Goal: Information Seeking & Learning: Check status

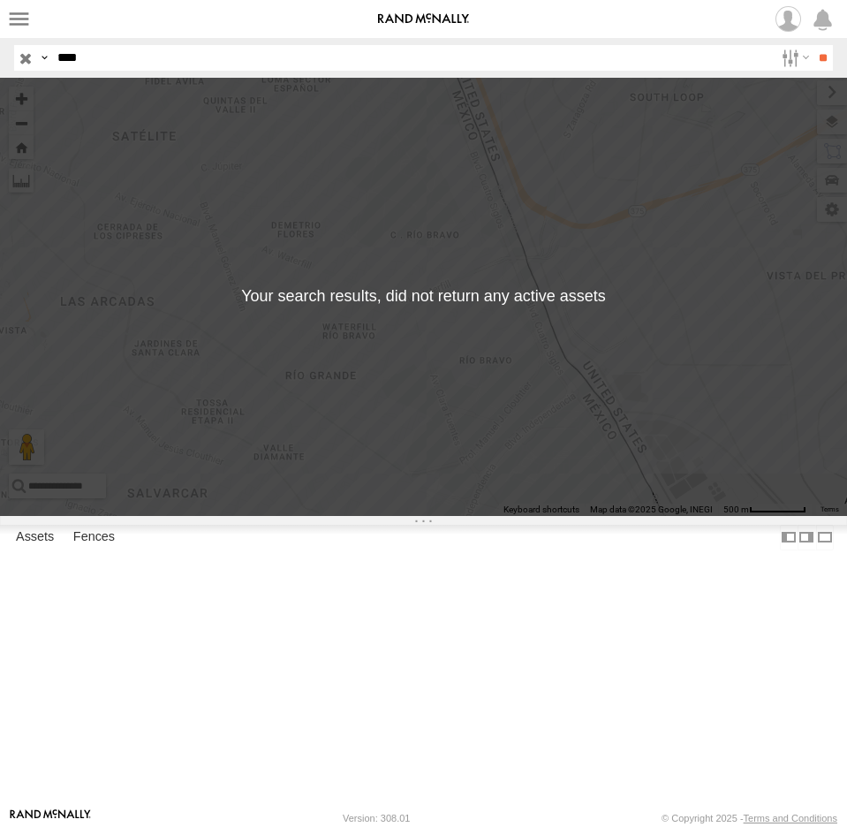
drag, startPoint x: 102, startPoint y: 60, endPoint x: 12, endPoint y: 51, distance: 90.5
click at [13, 51] on header "Search Query Asset ID Asset Label Registration Manufacturer Model VIN Job ID IP" at bounding box center [423, 58] width 847 height 40
type input "***"
click at [813, 45] on input "**" at bounding box center [823, 58] width 20 height 26
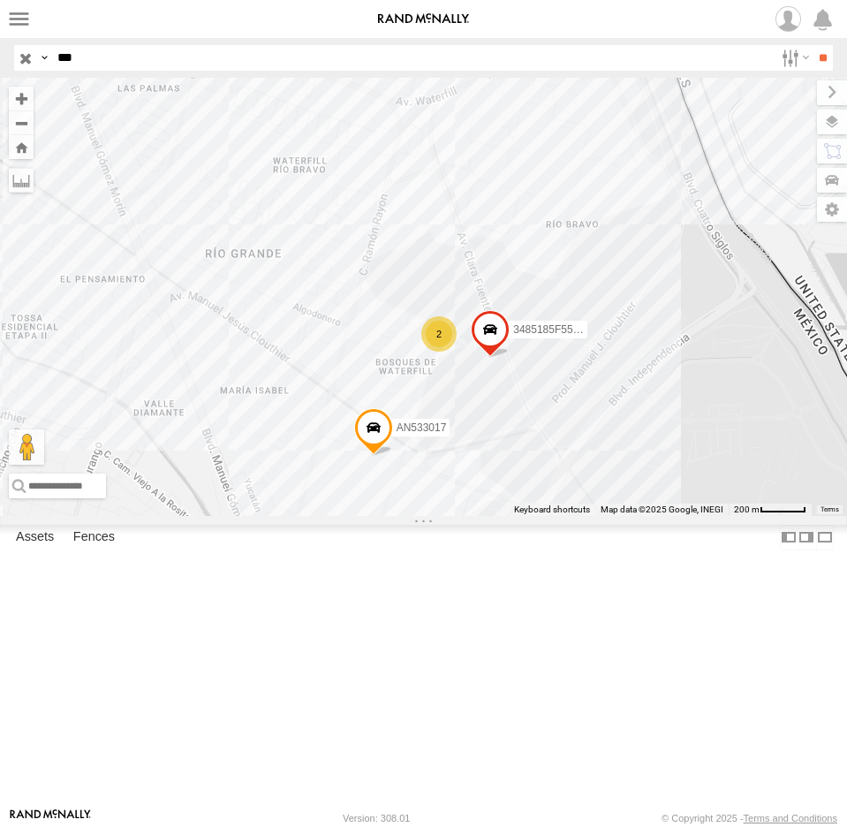
click at [440, 352] on div "2" at bounding box center [438, 333] width 35 height 35
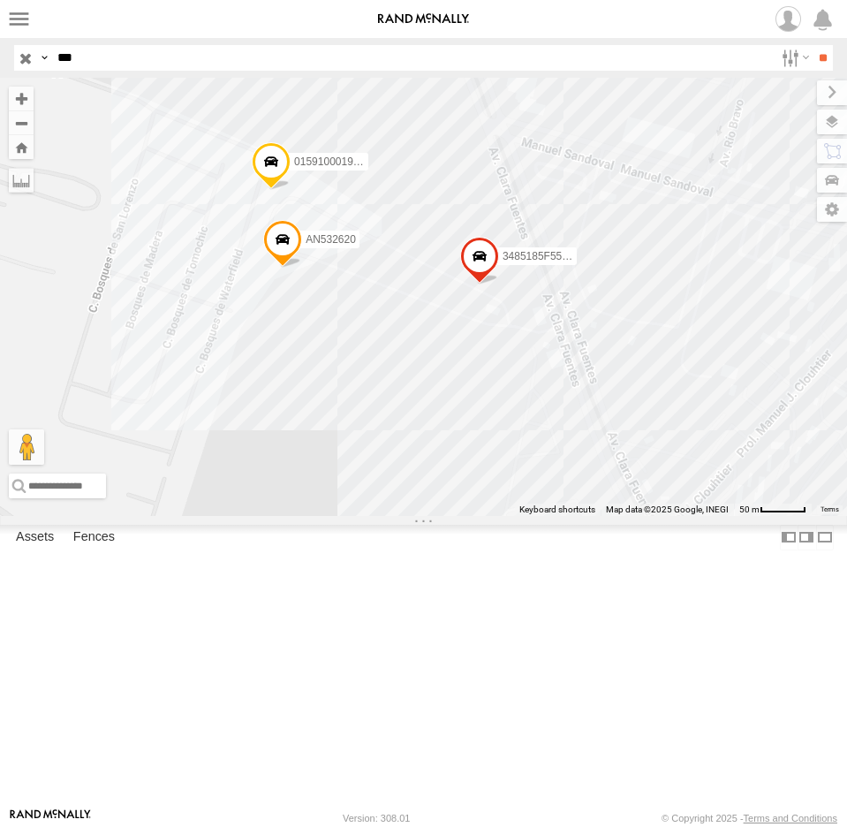
click at [33, 57] on input "button" at bounding box center [25, 58] width 23 height 26
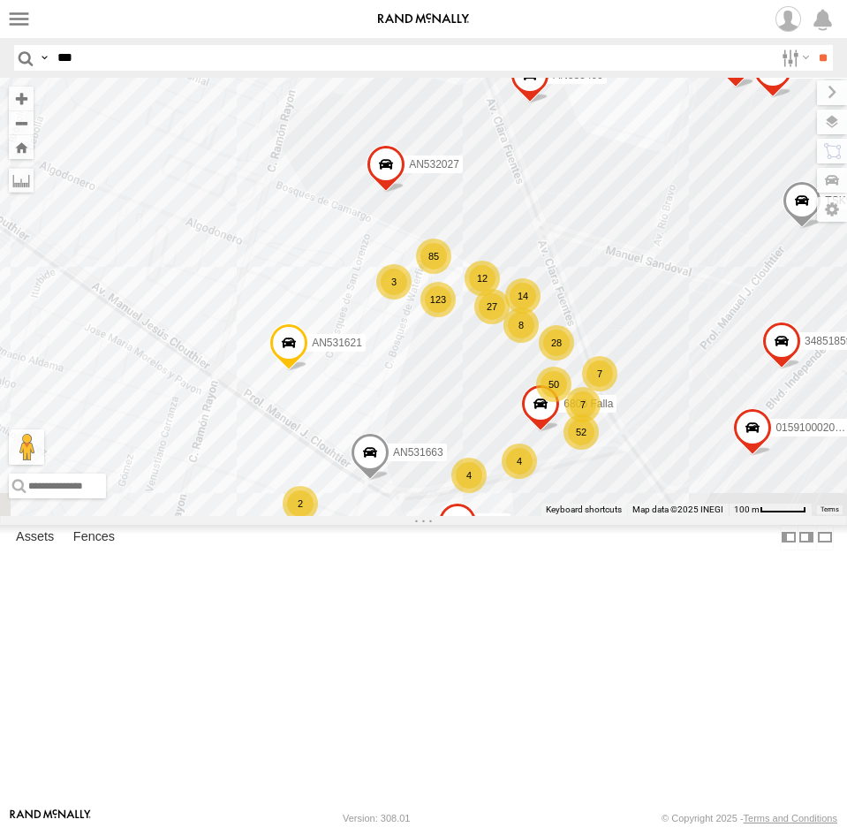
drag, startPoint x: 670, startPoint y: 292, endPoint x: 696, endPoint y: 235, distance: 62.9
click at [678, 254] on div "AN532027 AN531663 AN531621 85 123 7 28 52 12 50 4 27 4 4 AN532390 14 8 01591000…" at bounding box center [423, 297] width 847 height 438
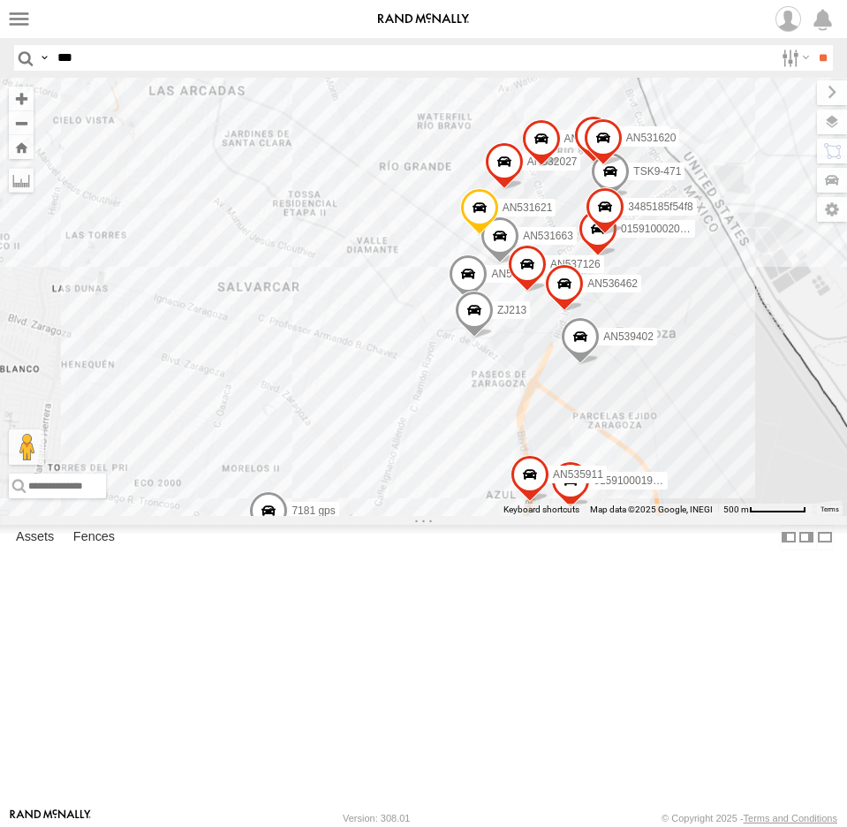
drag, startPoint x: 368, startPoint y: 669, endPoint x: 402, endPoint y: 339, distance: 332.0
click at [387, 360] on div "AN532027 AN531663 AN531621 AN532390 015910002016023 AN536462 AN537126 AN535409 …" at bounding box center [423, 297] width 847 height 438
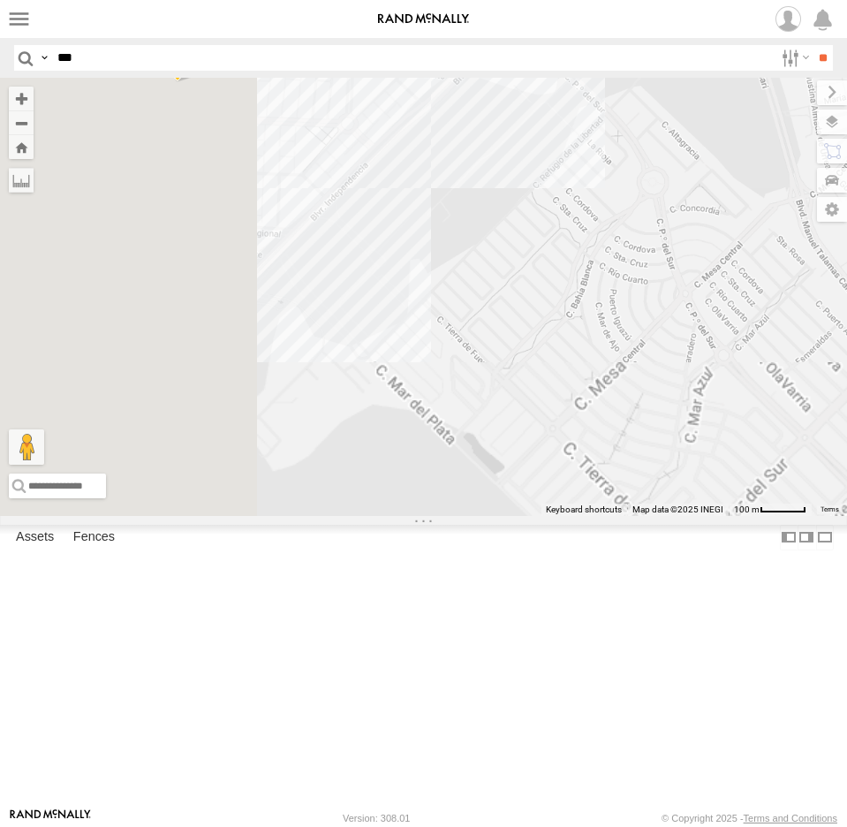
drag, startPoint x: 238, startPoint y: 637, endPoint x: 586, endPoint y: 321, distance: 469.6
click at [556, 338] on div "AN532027 AN531663 AN531621 AN532390 015910002016023 AN536462 AN537126 AN535409 …" at bounding box center [423, 297] width 847 height 438
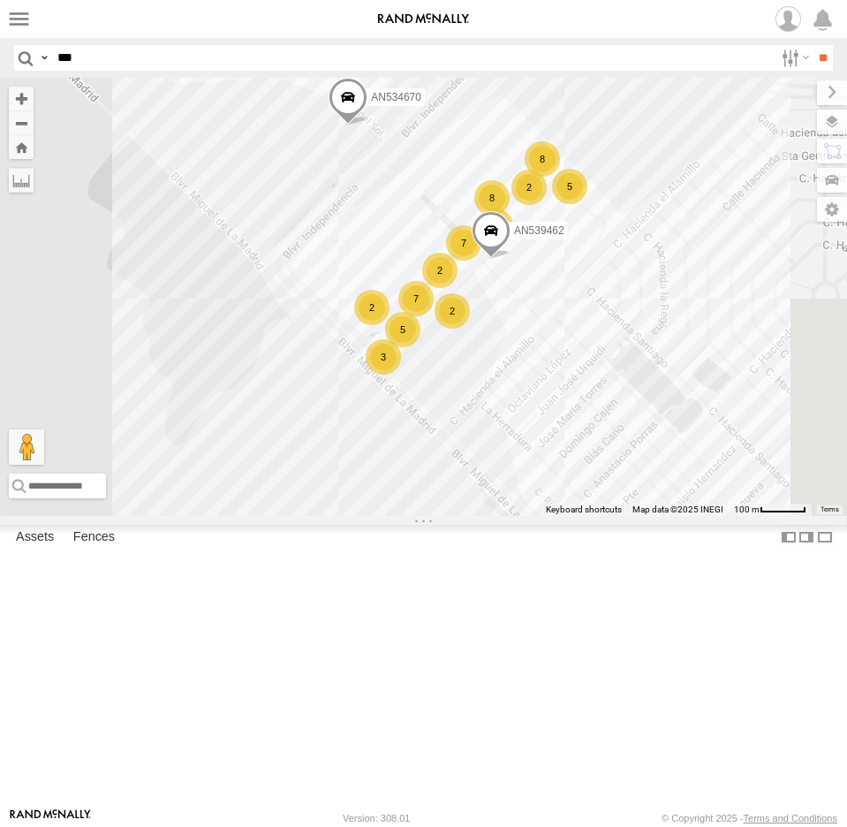
drag, startPoint x: 681, startPoint y: 358, endPoint x: 376, endPoint y: 576, distance: 374.8
click at [376, 516] on div "AN532027 AN531663 AN531621 AN532390 015910002016023 AN536462 AN537126 AN535409 …" at bounding box center [423, 297] width 847 height 438
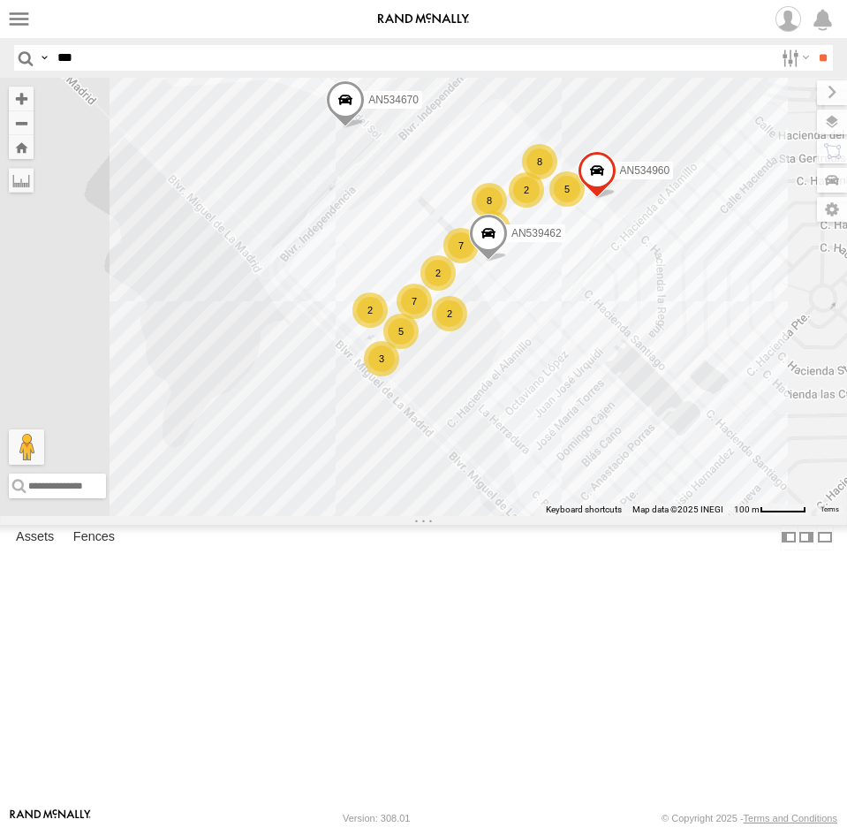
click at [499, 480] on div "AN532027 AN531663 AN531621 AN532390 015910002016023 AN536462 AN537126 AN535409 …" at bounding box center [423, 297] width 847 height 438
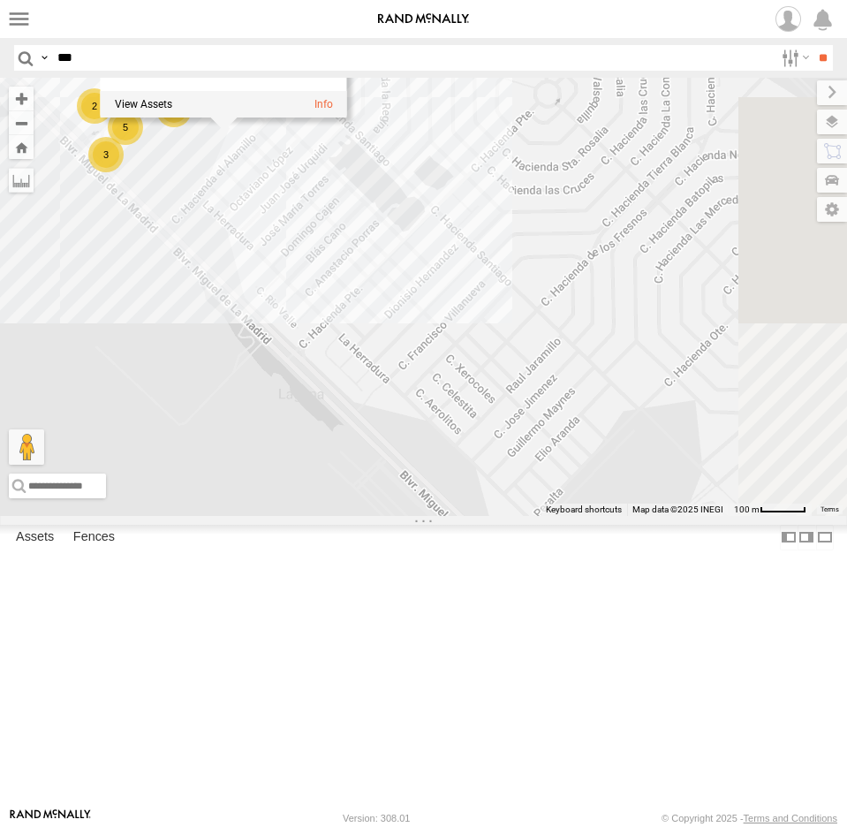
drag, startPoint x: 559, startPoint y: 661, endPoint x: 246, endPoint y: 385, distance: 417.4
click at [250, 407] on div "AN532027 AN531663 AN531621 AN532390 015910002016023 AN536462 AN537126 AN535409 …" at bounding box center [423, 297] width 847 height 438
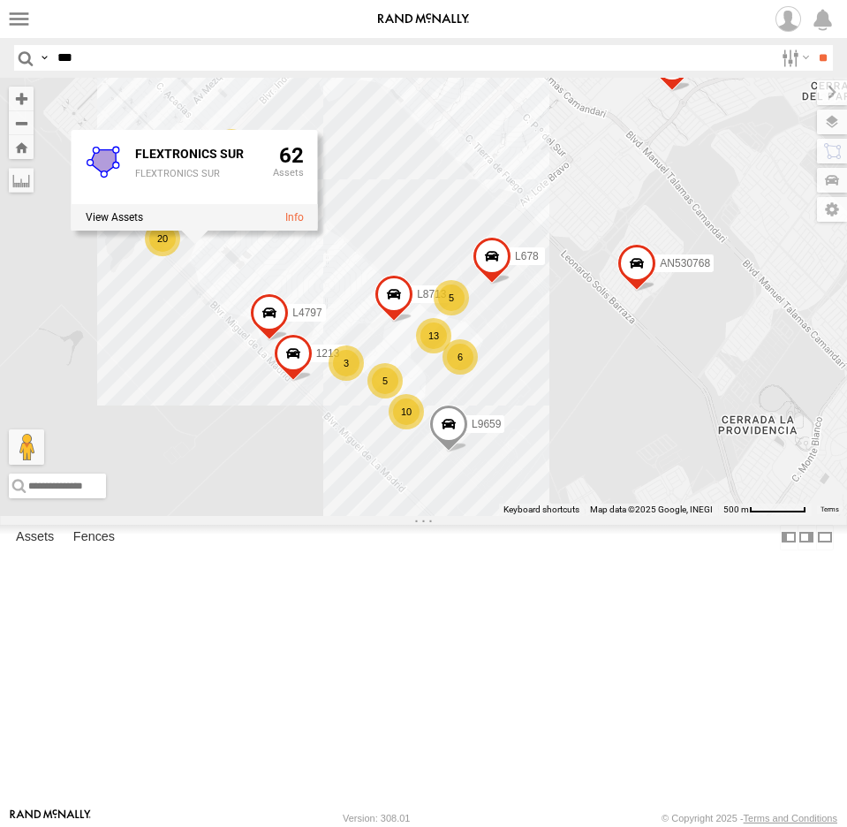
drag, startPoint x: 519, startPoint y: 580, endPoint x: 421, endPoint y: 654, distance: 122.4
click at [421, 516] on div "AN532027 AN531663 AN531621 AN532390 015910002016023 AN536462 AN537126 AN535409 …" at bounding box center [423, 297] width 847 height 438
click at [836, 123] on label at bounding box center [815, 122] width 64 height 25
drag, startPoint x: 675, startPoint y: 101, endPoint x: 675, endPoint y: 138, distance: 37.1
click at [0, 0] on span "Basemaps" at bounding box center [0, 0] width 0 height 0
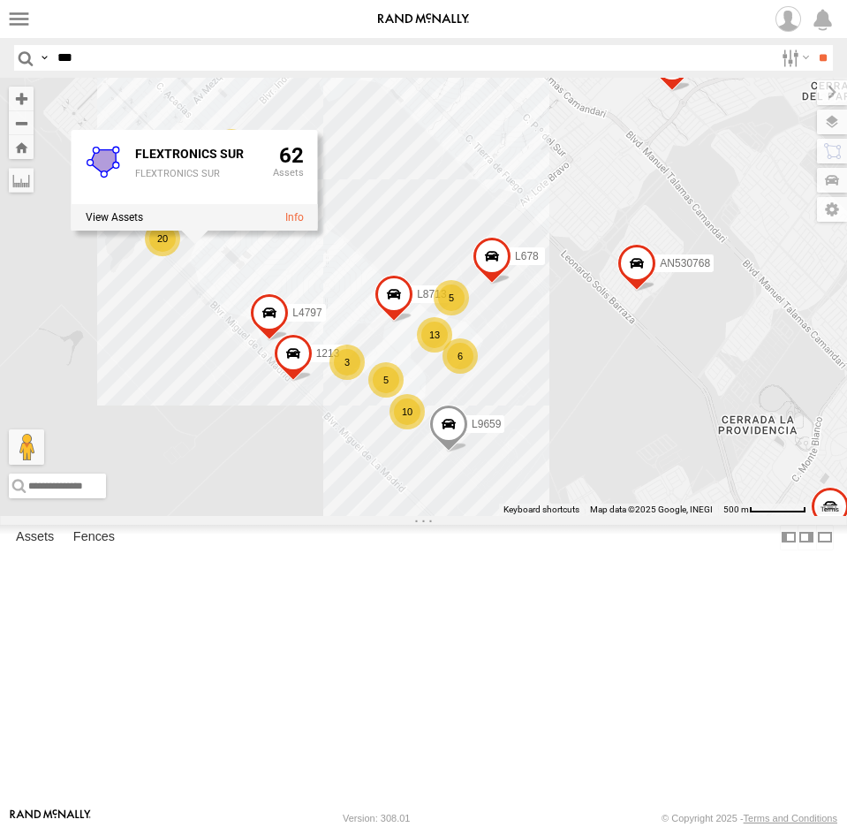
click at [0, 0] on span "Satellite + Roadmap" at bounding box center [0, 0] width 0 height 0
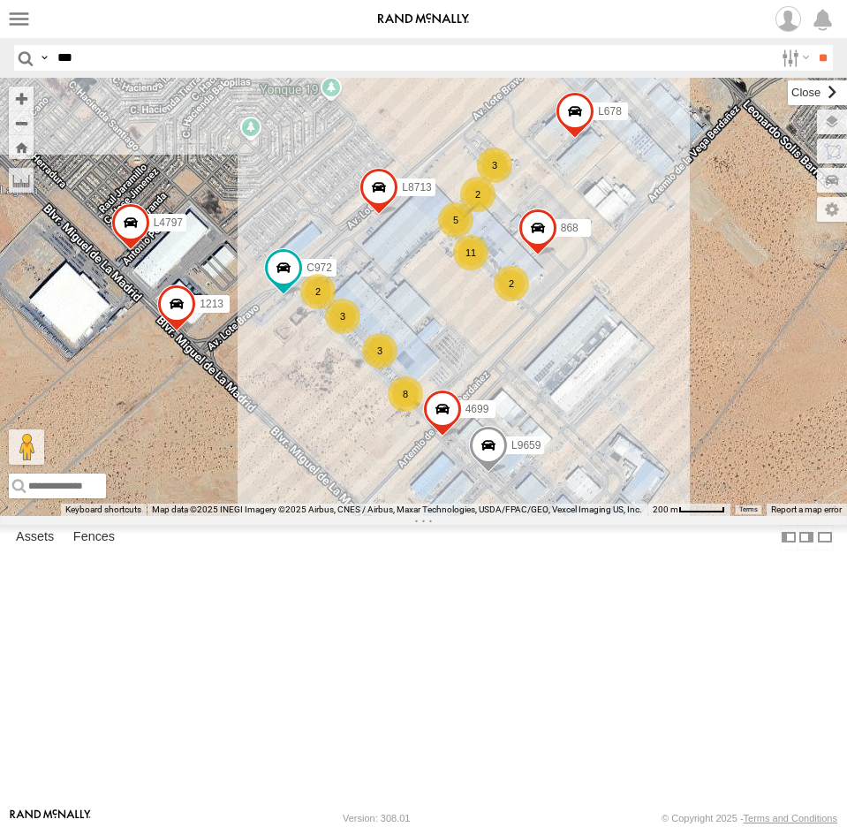
click at [788, 91] on label at bounding box center [817, 92] width 59 height 25
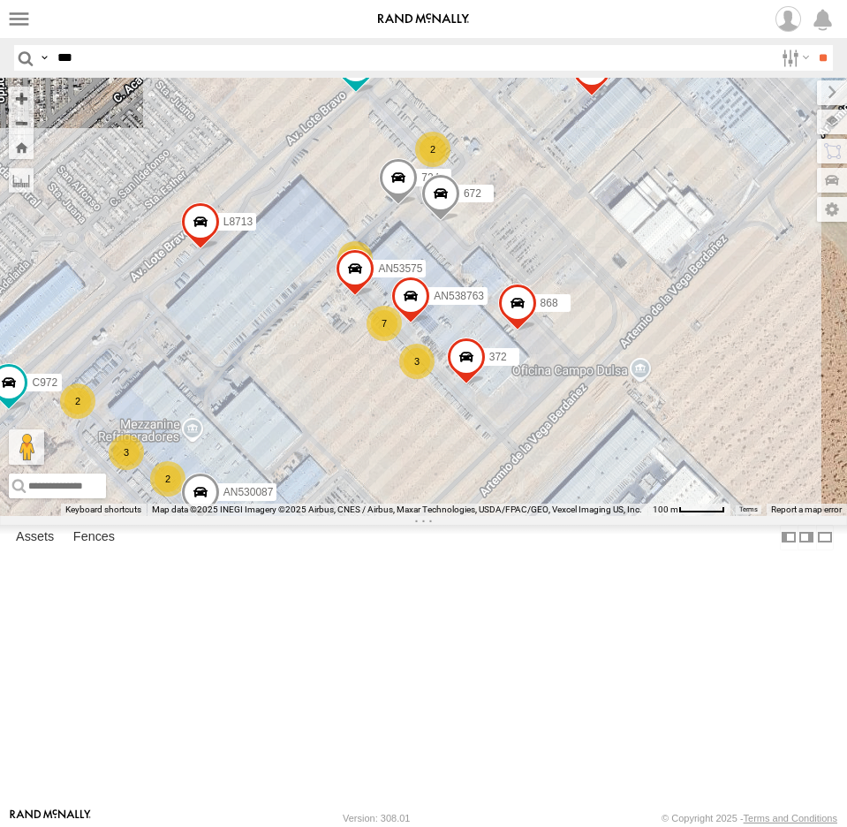
drag, startPoint x: 669, startPoint y: 530, endPoint x: 714, endPoint y: 586, distance: 71.0
click at [707, 516] on div "AN532027 AN531663 AN531621 AN532390 015910002016023 AN536462 AN537126 AN535409 …" at bounding box center [423, 297] width 847 height 438
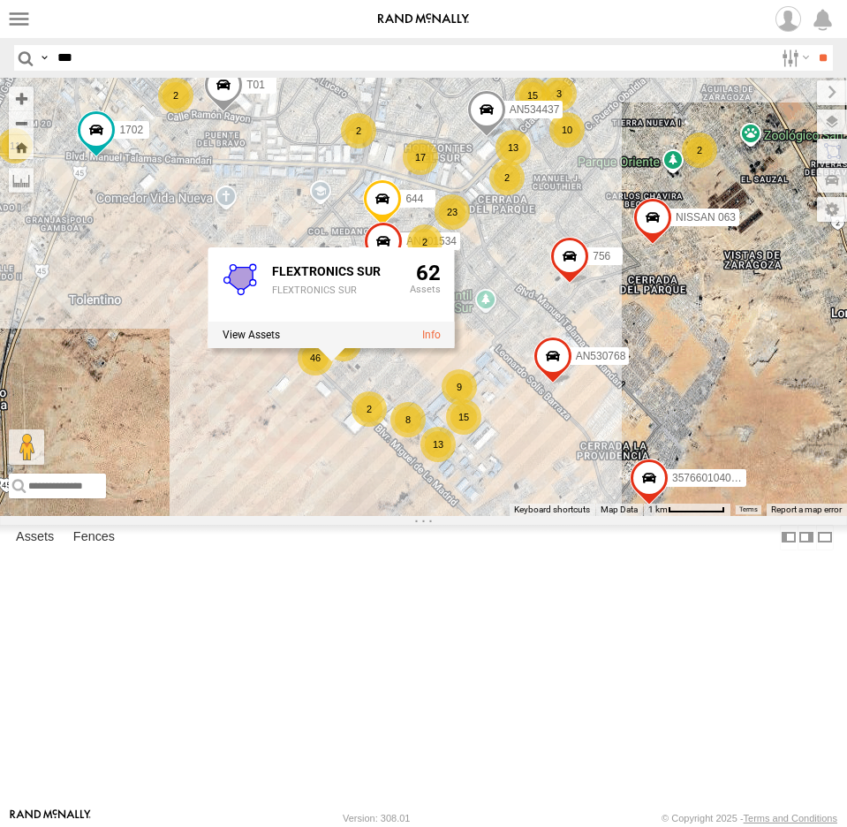
drag, startPoint x: 473, startPoint y: 507, endPoint x: 427, endPoint y: 714, distance: 211.7
click at [442, 405] on div "9" at bounding box center [459, 386] width 35 height 35
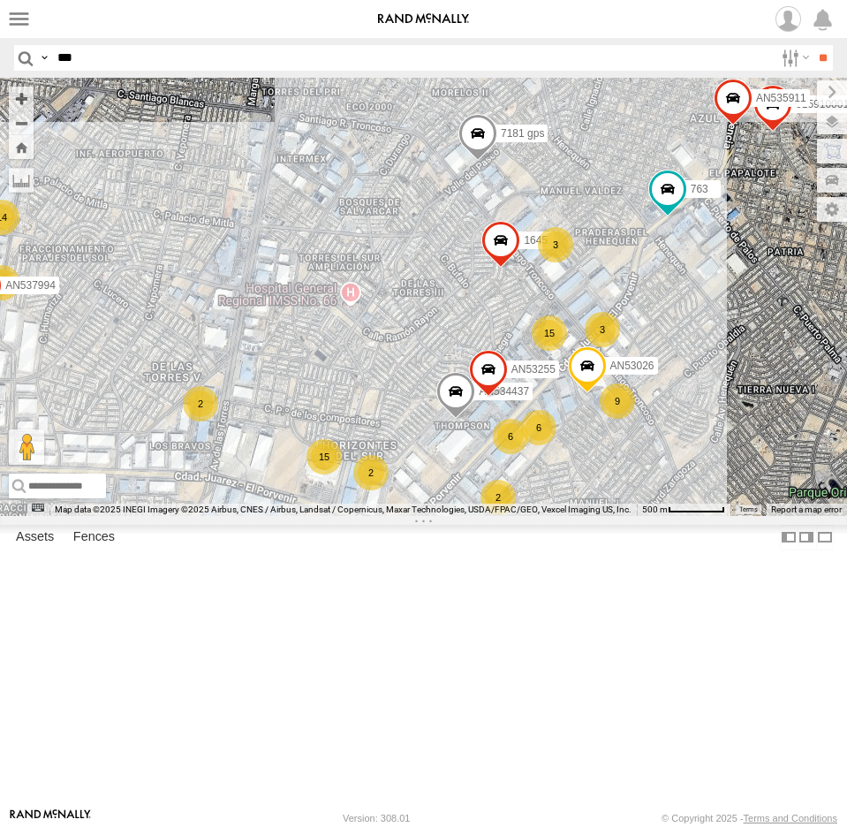
drag, startPoint x: 576, startPoint y: 683, endPoint x: 566, endPoint y: 688, distance: 11.1
click at [566, 516] on div "NISSAN 063 357660104097530 AN530768 756 7181 gps AN535819 AN531677 8737 NISSAN …" at bounding box center [423, 297] width 847 height 438
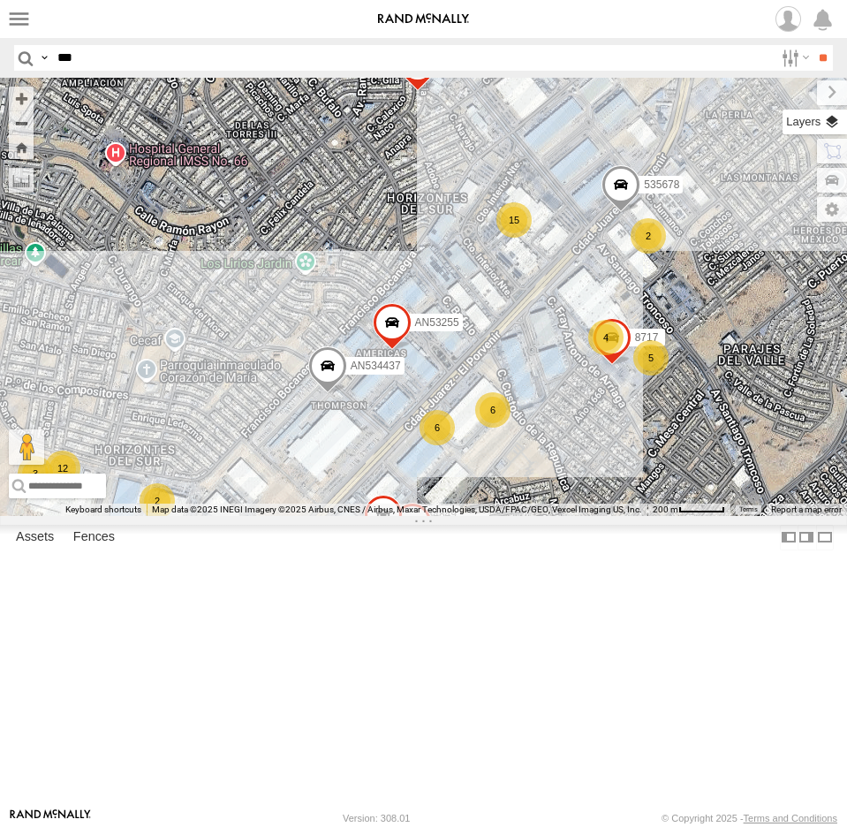
click at [835, 117] on label at bounding box center [815, 122] width 64 height 25
click at [0, 0] on span "Roadmap" at bounding box center [0, 0] width 0 height 0
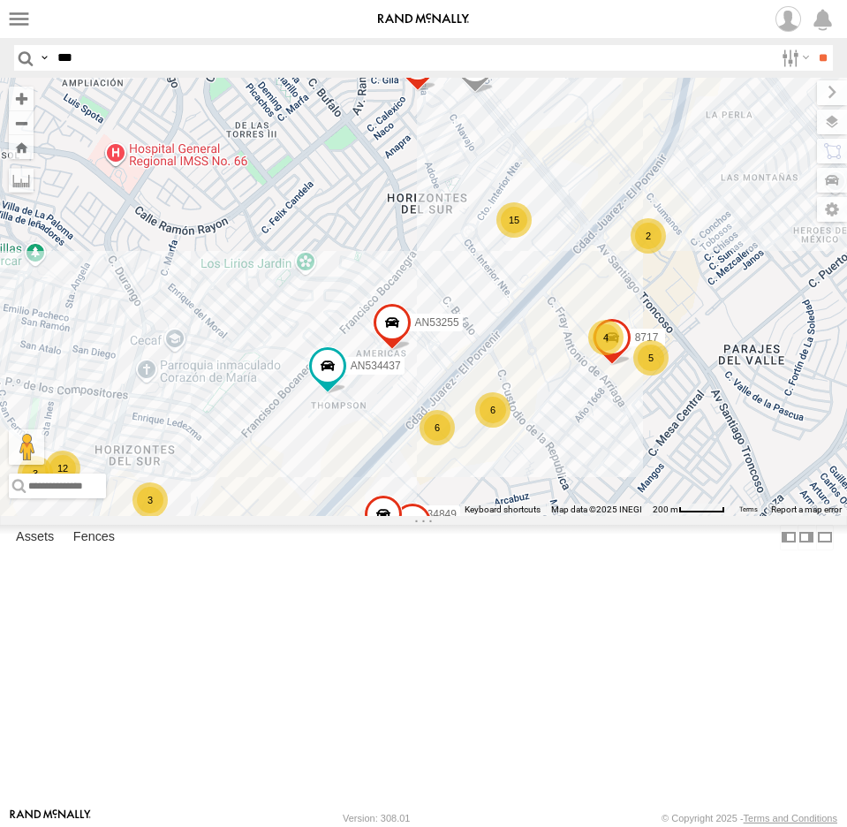
click at [89, 47] on input "***" at bounding box center [411, 58] width 723 height 26
type input "*"
click at [813, 45] on input "**" at bounding box center [823, 58] width 20 height 26
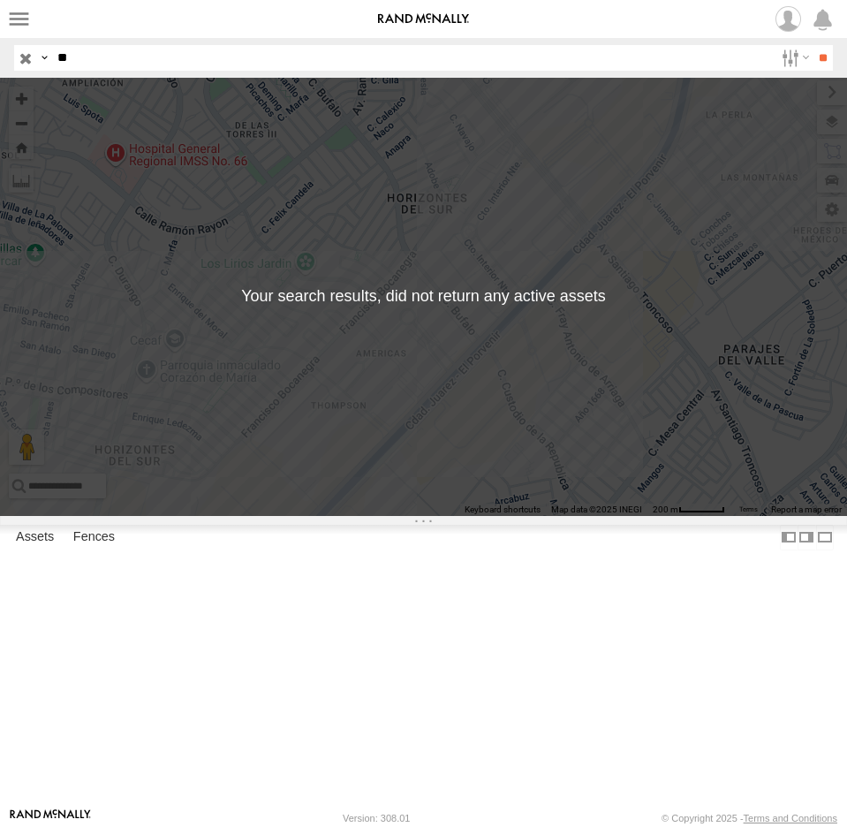
type input "*"
click at [0, 0] on div "Basemaps Roadmap Terrain Satellite Satellite + Roadmap" at bounding box center [0, 0] width 0 height 0
click at [23, 55] on input "button" at bounding box center [25, 58] width 23 height 26
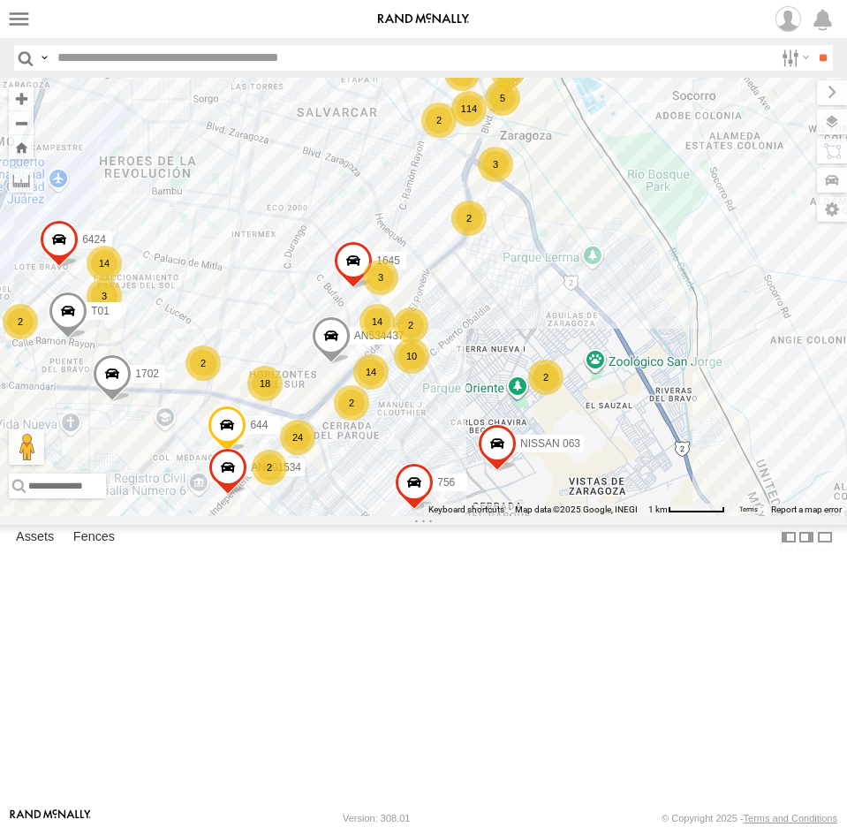
drag, startPoint x: 435, startPoint y: 342, endPoint x: 319, endPoint y: 445, distance: 155.1
click at [319, 445] on div "1645 AN534437 249 322 24 16 9 14 18 40 4 3 3 3 14 2 2 114 10 7 2 2 3 6424 14 14…" at bounding box center [423, 297] width 847 height 438
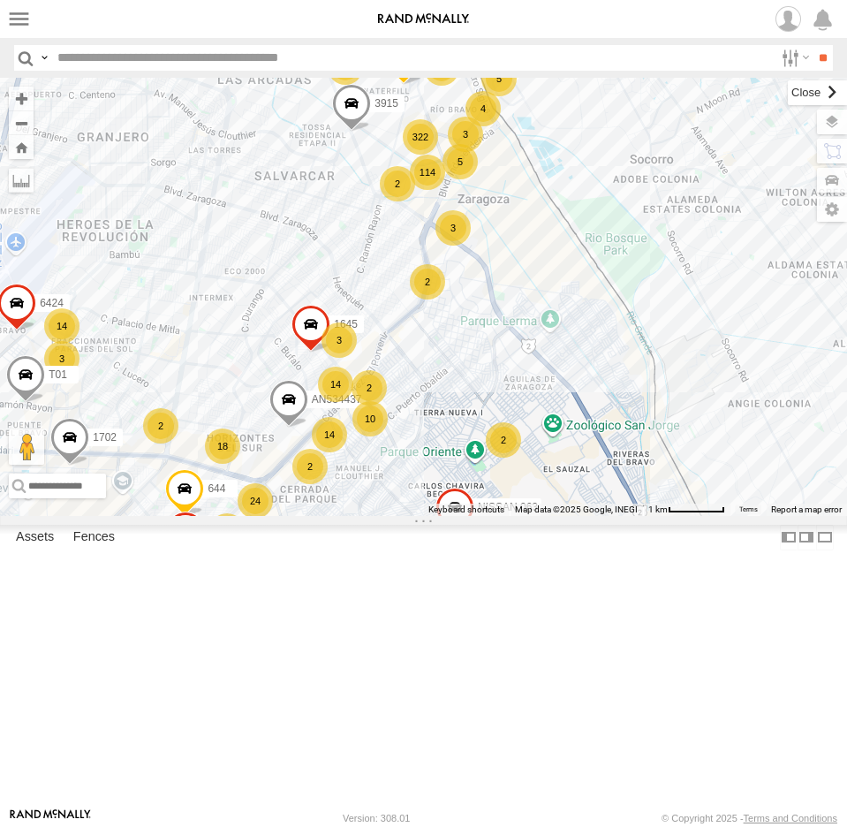
click at [788, 89] on label at bounding box center [817, 92] width 59 height 25
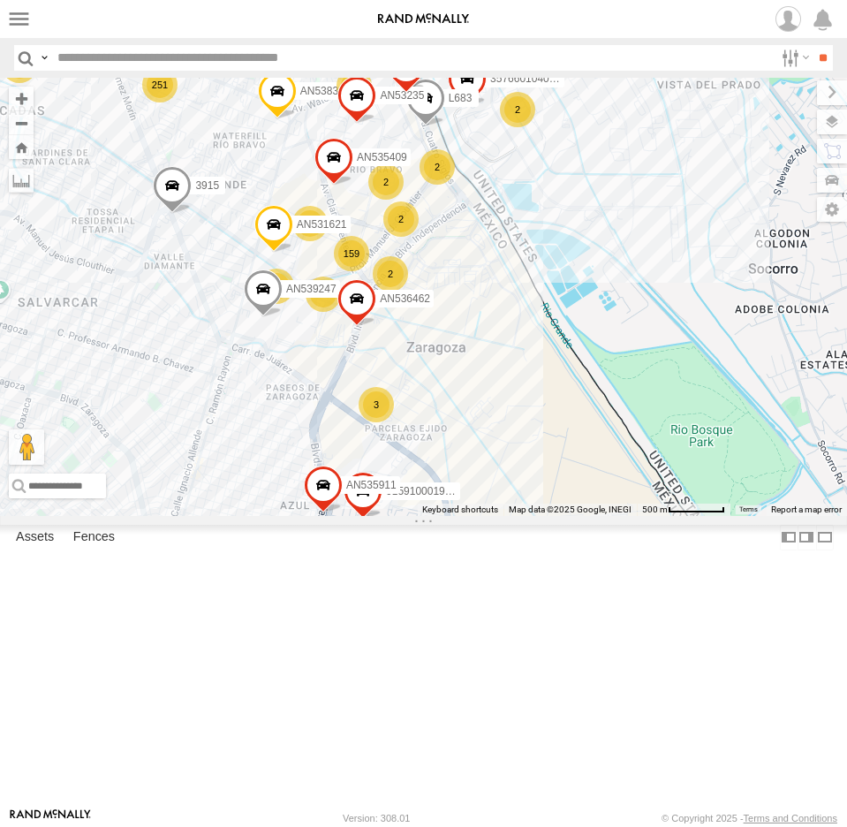
drag, startPoint x: 570, startPoint y: 305, endPoint x: 592, endPoint y: 361, distance: 60.7
click at [591, 359] on div "1645 AN534437 6424 NISSAN 063 AN601534 3915 644 AN537310 357660104097530 015910…" at bounding box center [423, 297] width 847 height 438
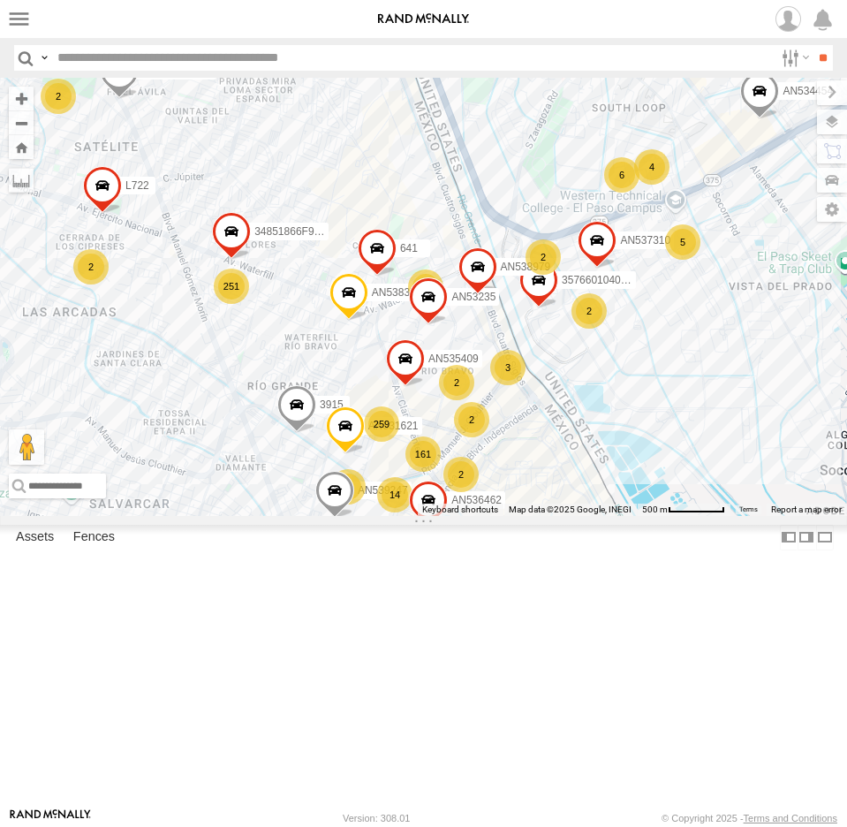
click at [102, 52] on input "text" at bounding box center [411, 58] width 723 height 26
type input "****"
click at [813, 45] on input "**" at bounding box center [823, 58] width 20 height 26
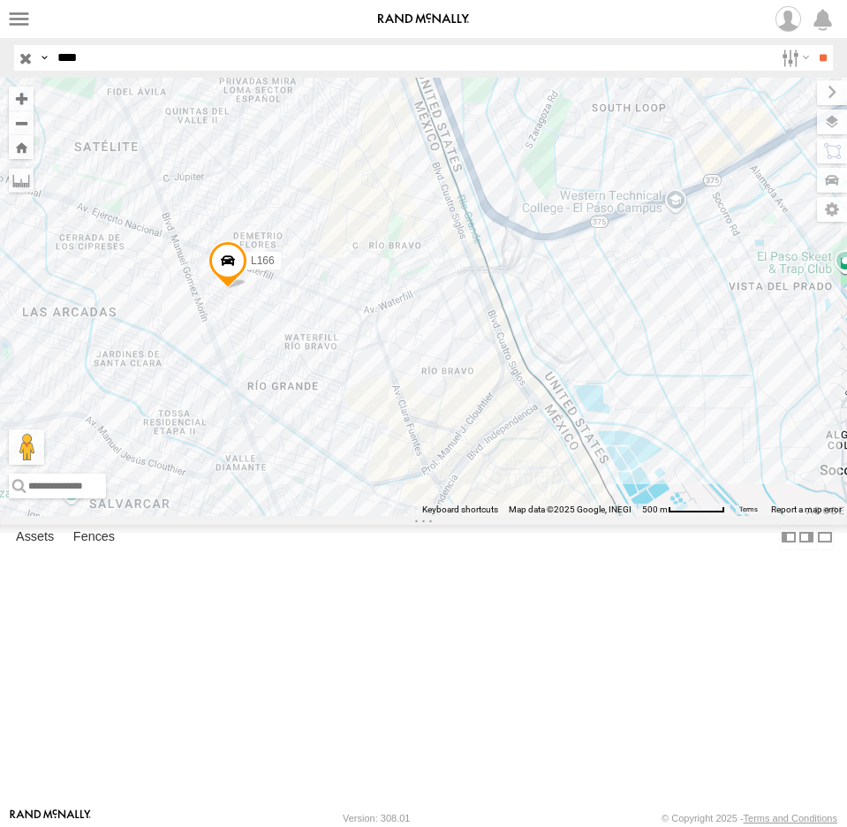
click at [231, 288] on span at bounding box center [227, 264] width 39 height 48
